Goal: Task Accomplishment & Management: Manage account settings

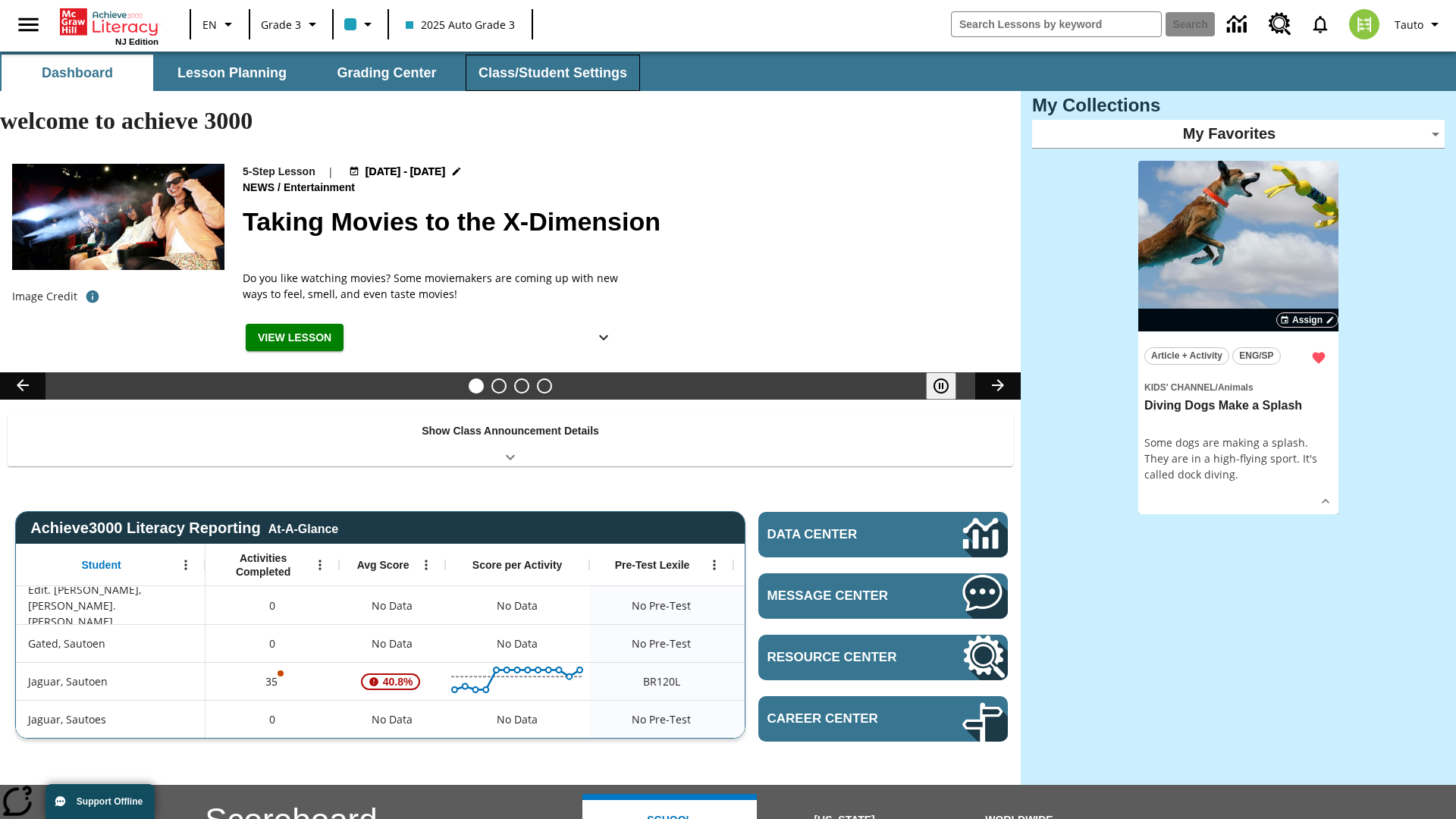
click at [550, 72] on button "Class/Student Settings" at bounding box center [553, 72] width 175 height 36
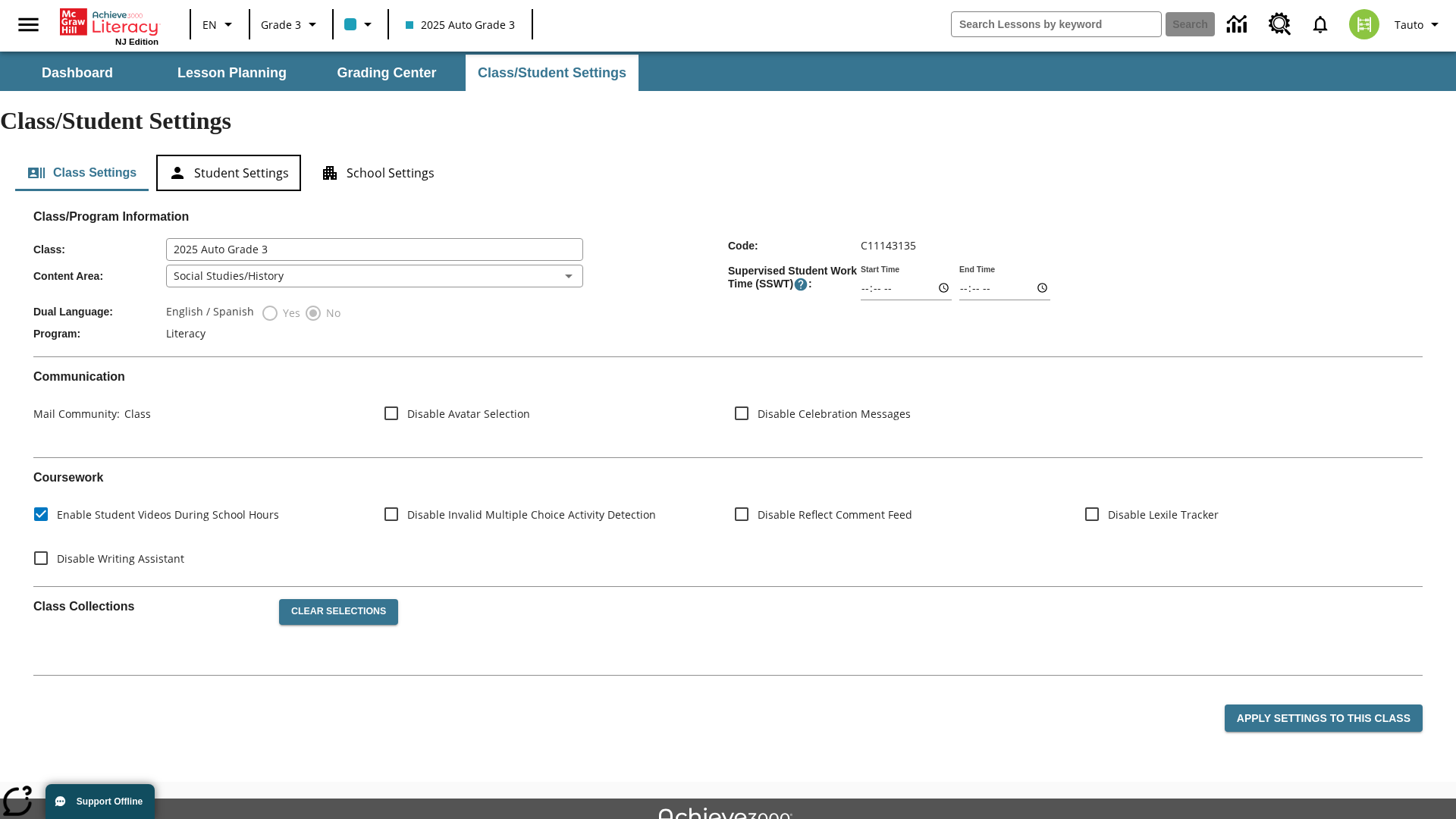
click at [228, 155] on button "Student Settings" at bounding box center [229, 173] width 145 height 36
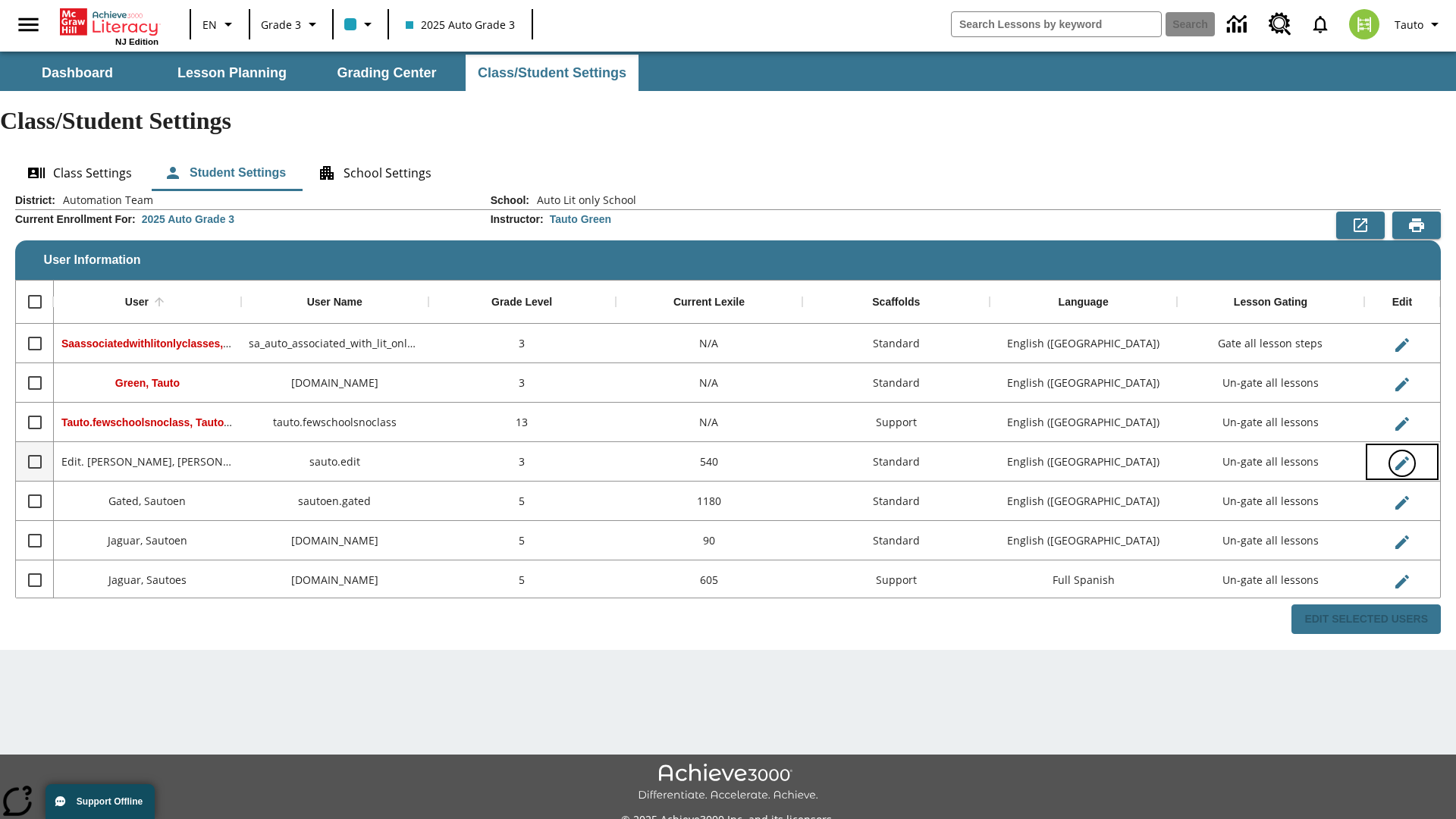
click at [1402, 457] on icon "Edit User" at bounding box center [1402, 463] width 14 height 14
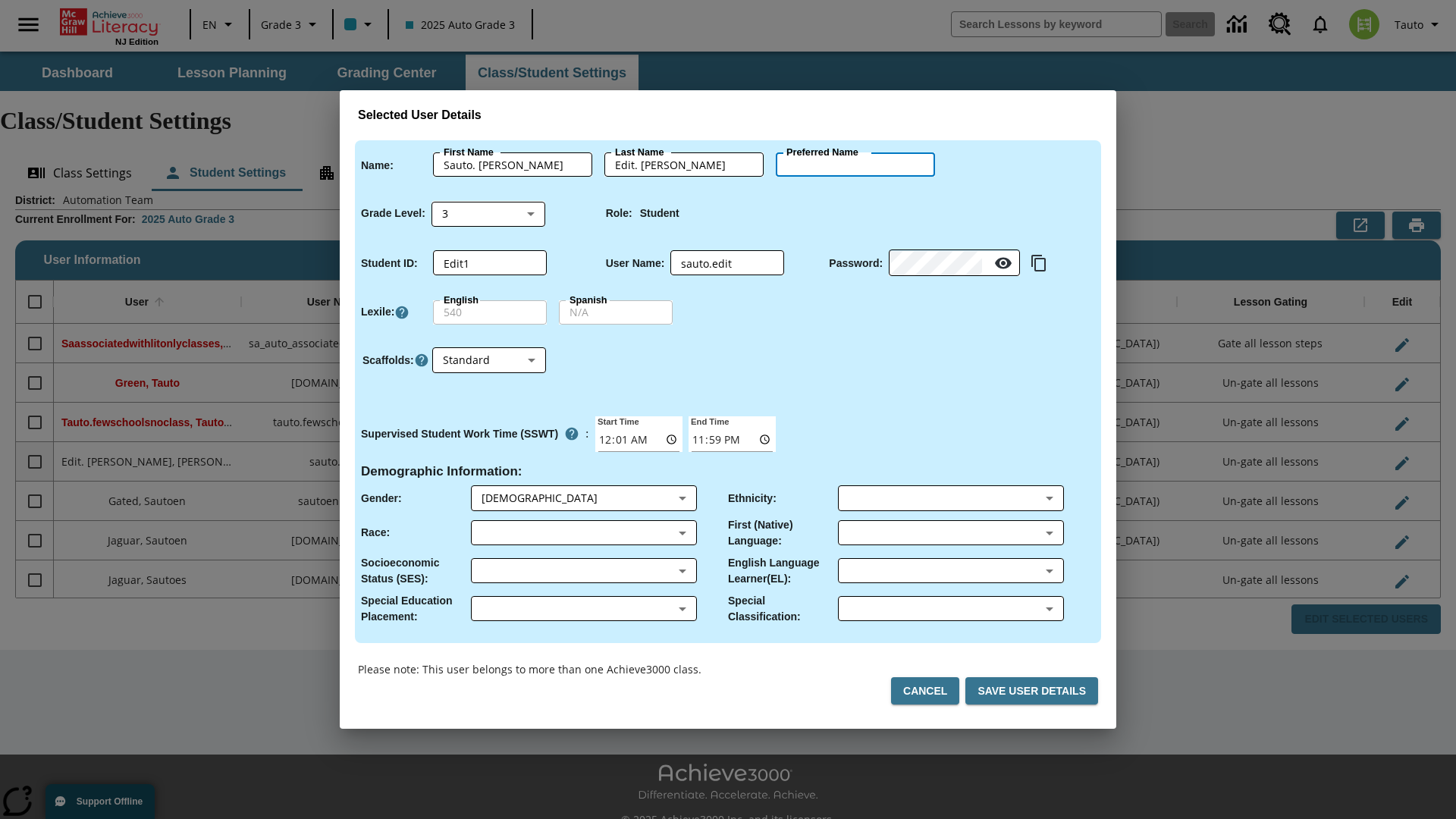
type input "Liana"
click at [931, 691] on button "Cancel" at bounding box center [925, 690] width 68 height 28
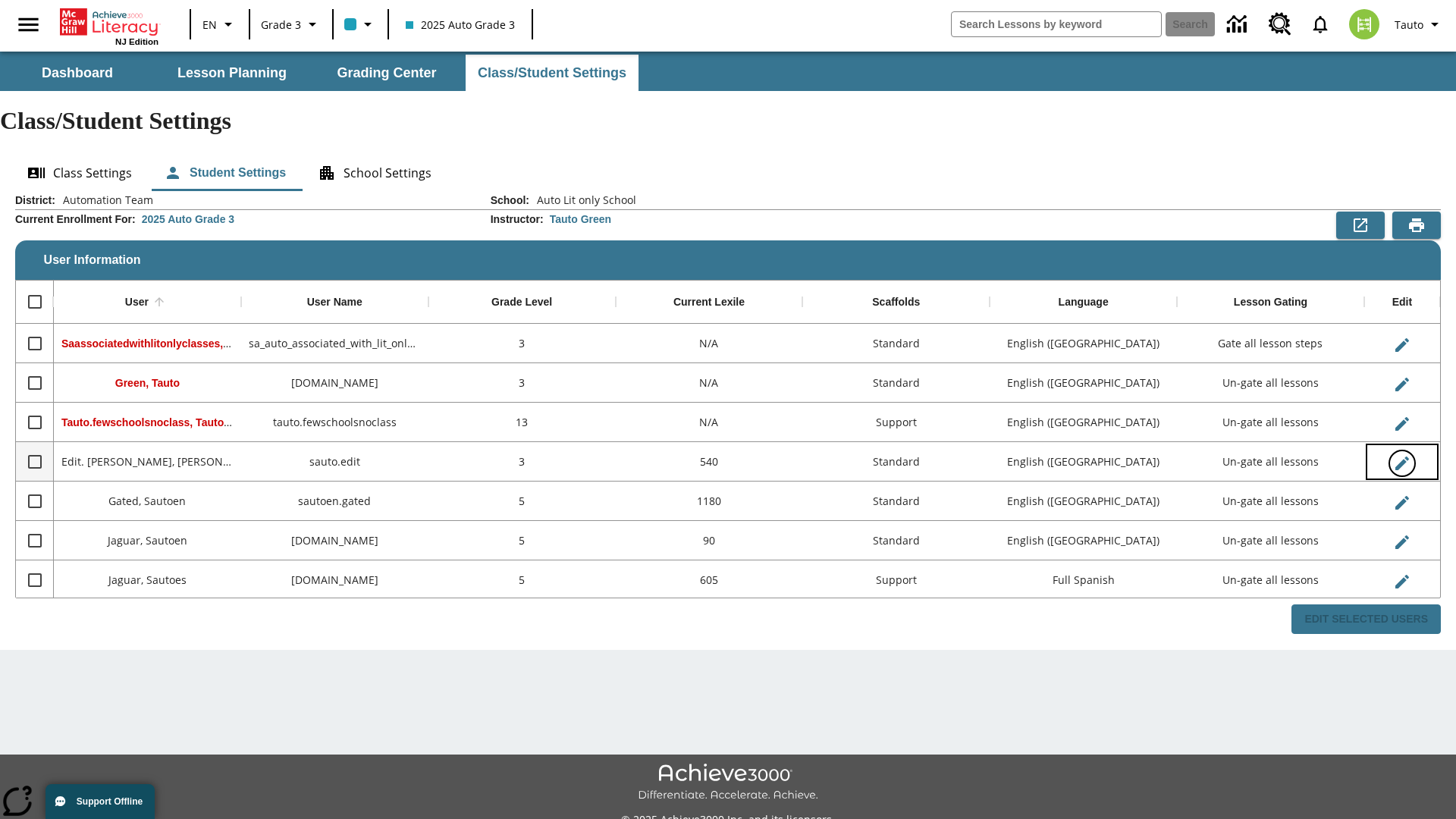
click at [1402, 457] on icon "Edit User" at bounding box center [1402, 463] width 14 height 14
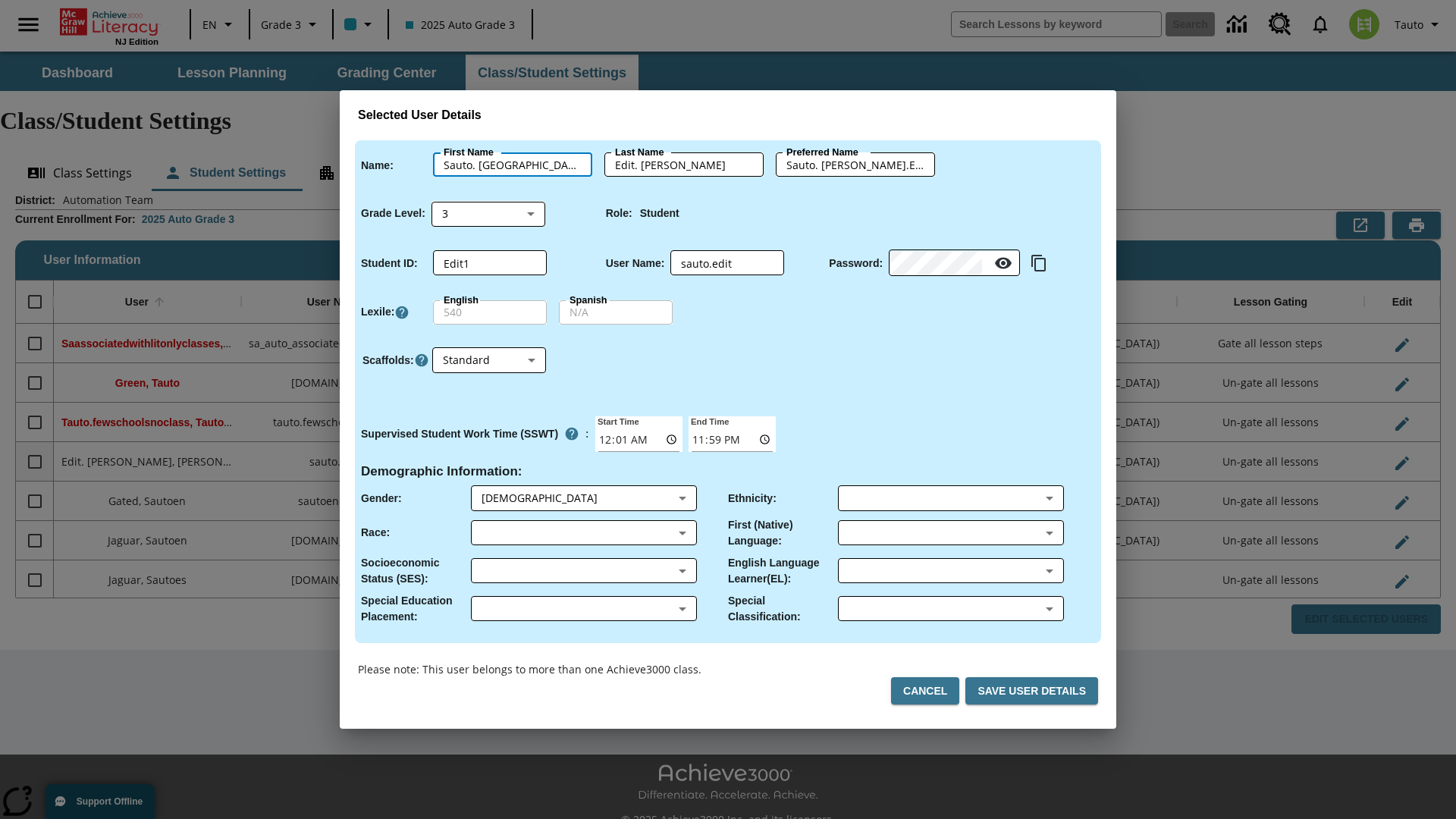
type input "Sauto. [GEOGRAPHIC_DATA]"
type input "Edit. [GEOGRAPHIC_DATA]"
type input "Sauto. Liana.Edit. [GEOGRAPHIC_DATA]"
click at [489, 214] on body "Skip to main content NJ Edition EN Grade 3 2025 Auto Grade 3 Search 0 Tauto Das…" at bounding box center [728, 452] width 1456 height 801
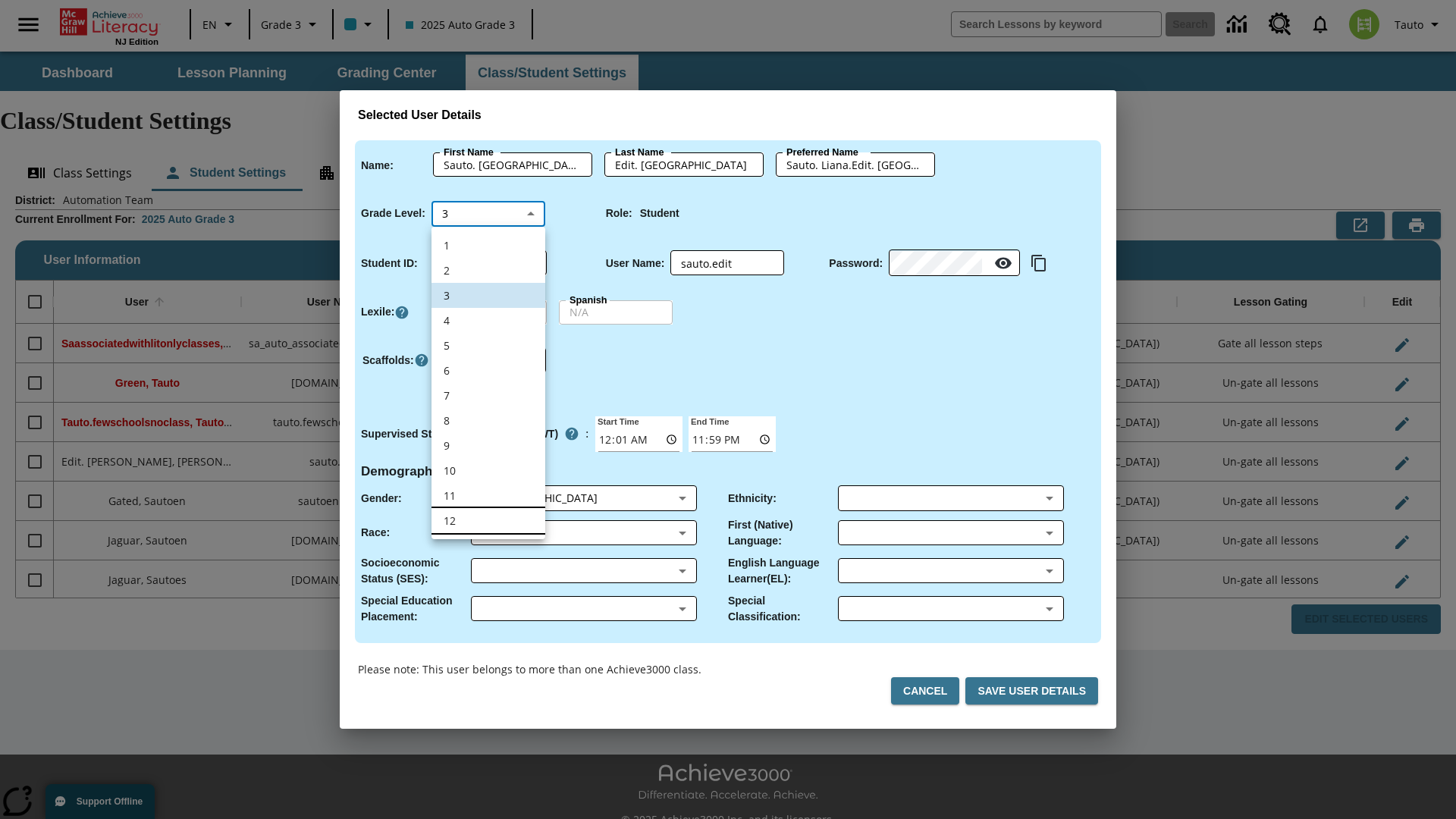
click at [489, 520] on li "12" at bounding box center [489, 521] width 114 height 25
type input "12"
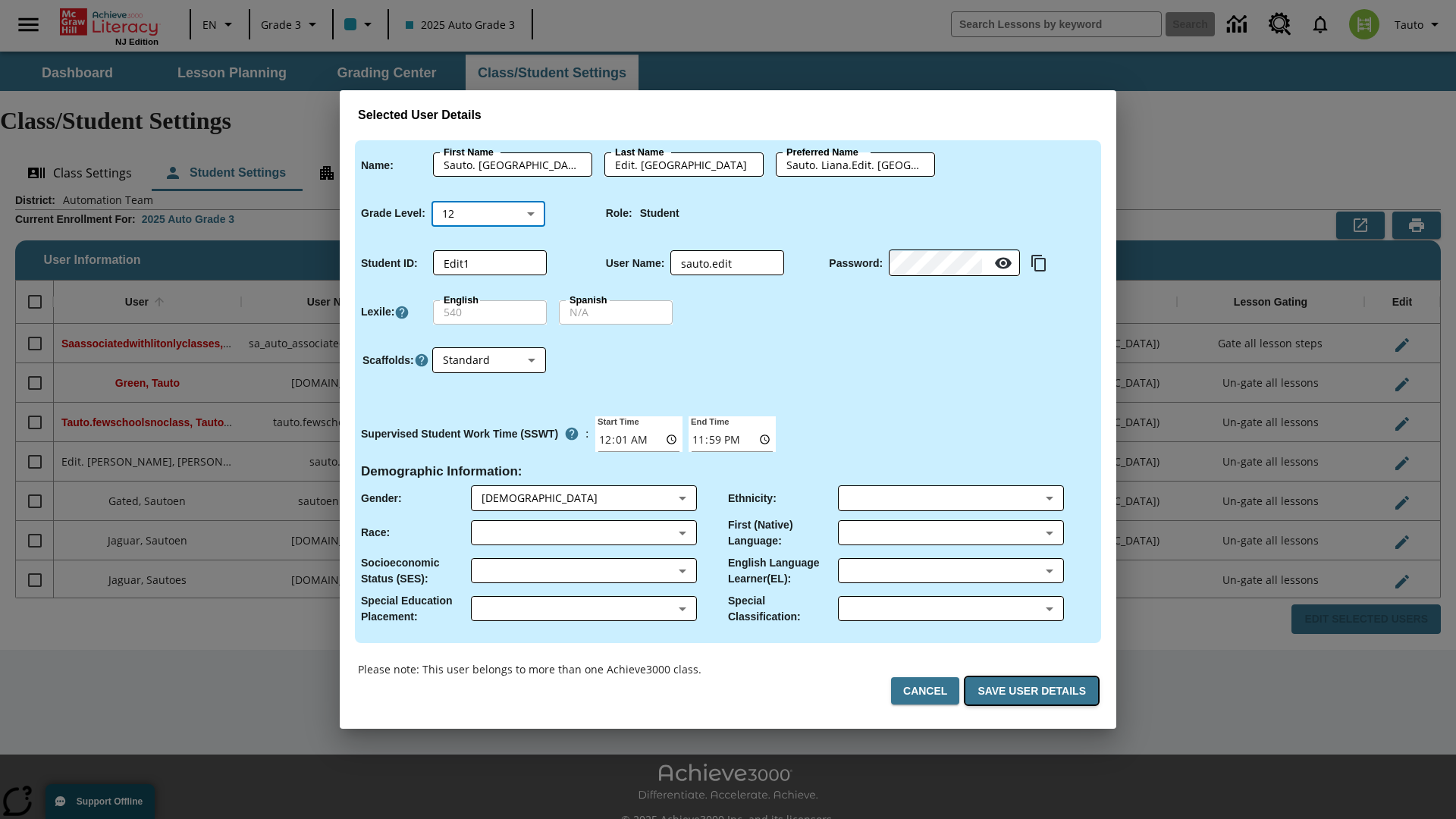
click at [1034, 691] on button "Save User Details" at bounding box center [1032, 690] width 133 height 28
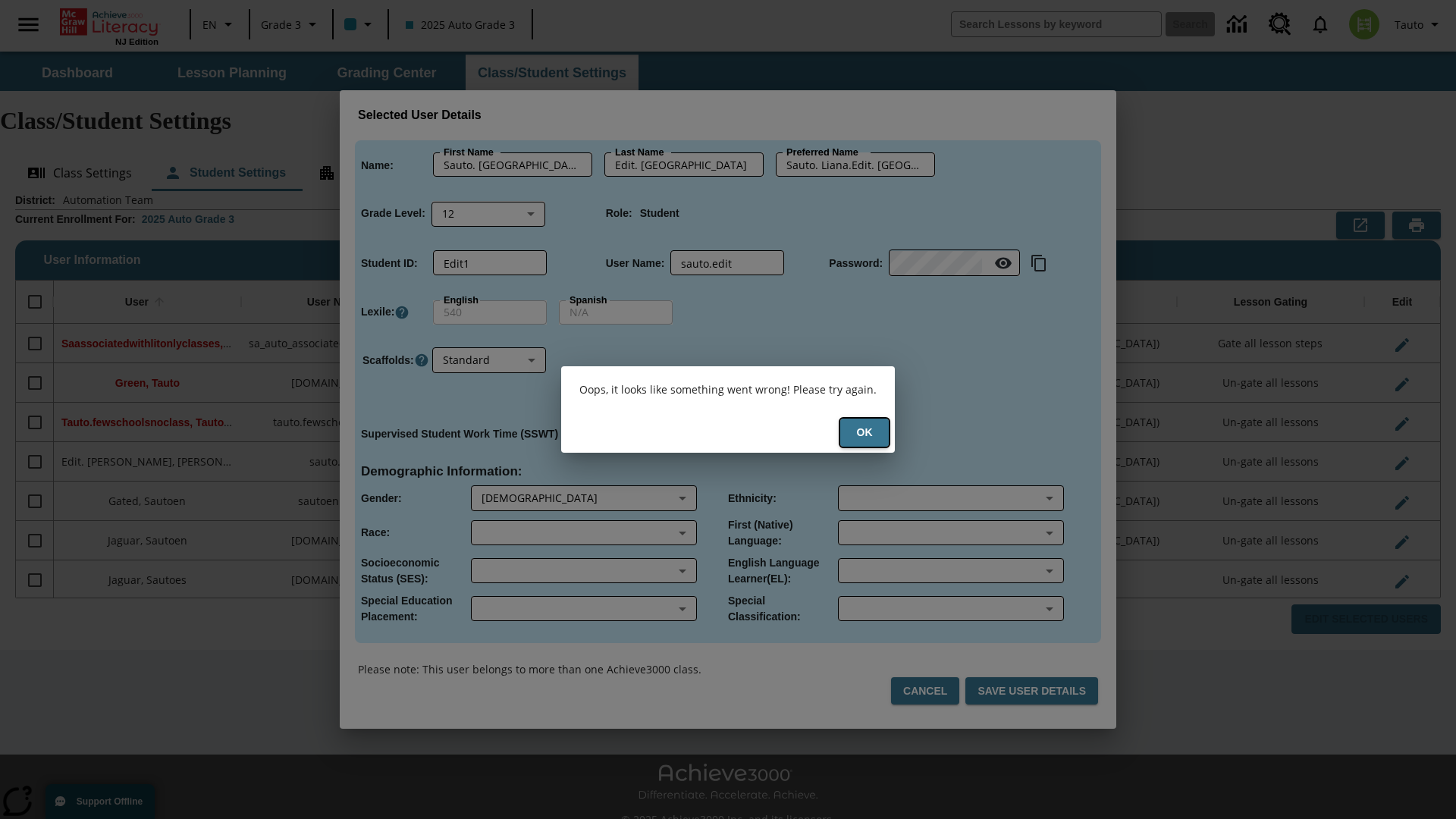
click at [864, 433] on button "Ok" at bounding box center [865, 433] width 49 height 28
